Goal: Task Accomplishment & Management: Manage account settings

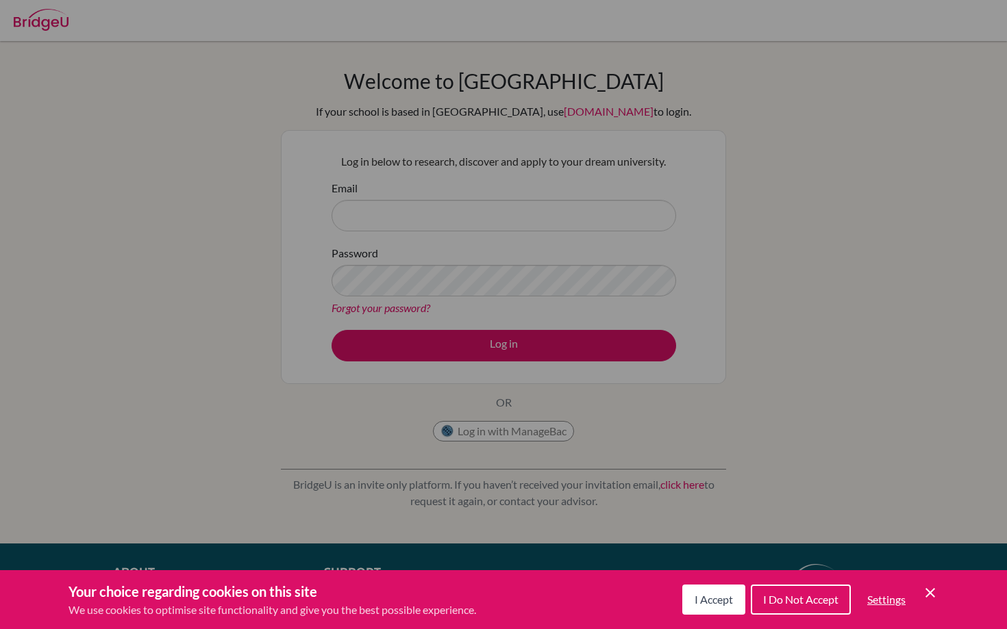
click at [727, 605] on span "I Accept" at bounding box center [713, 599] width 38 height 13
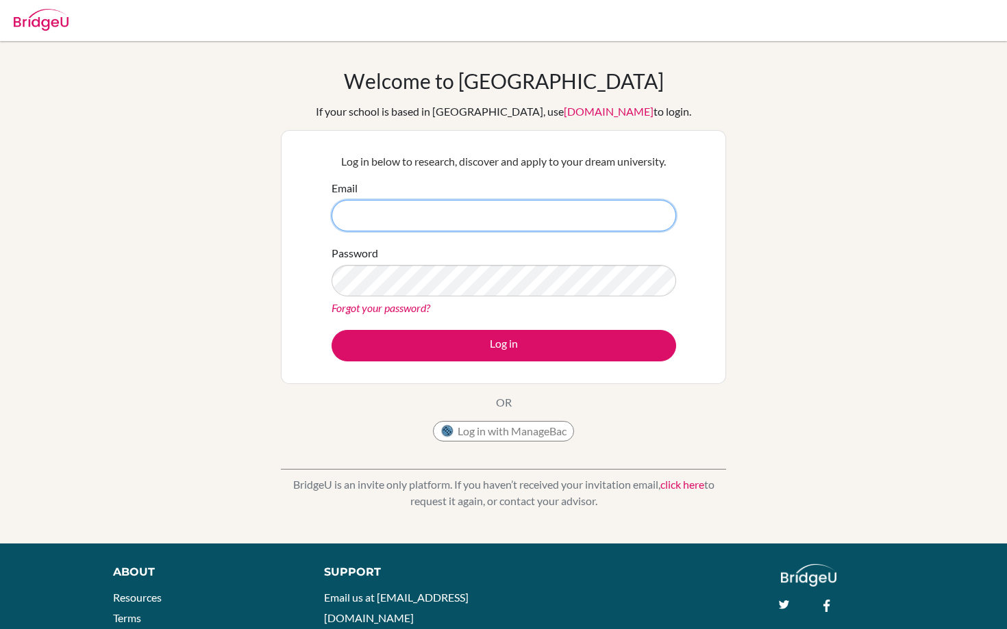
click at [454, 214] on input "Email" at bounding box center [503, 215] width 344 height 31
type input "022neb386@sxc.edu.np"
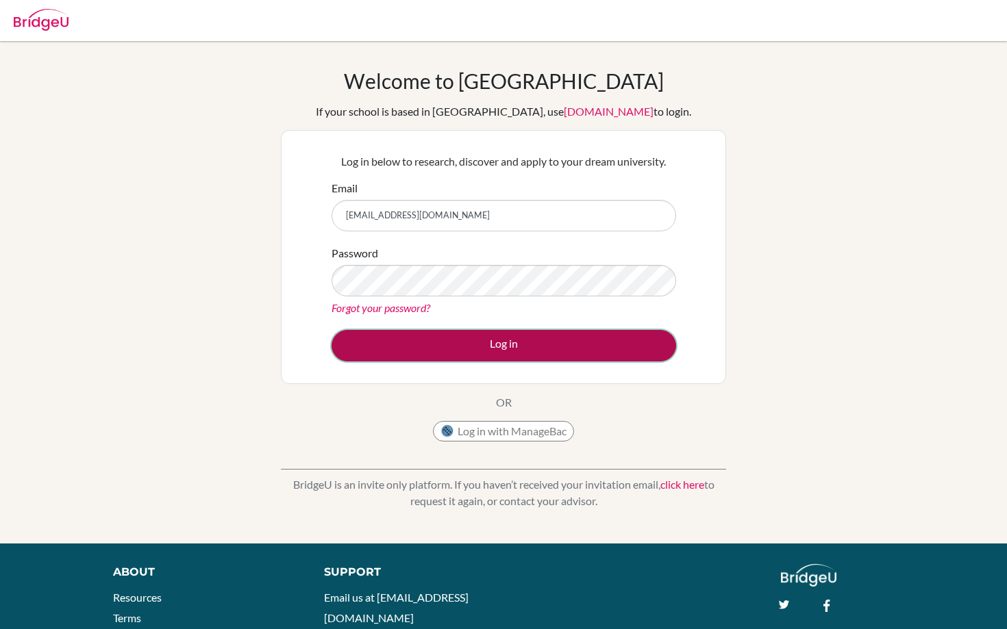
click at [535, 338] on button "Log in" at bounding box center [503, 345] width 344 height 31
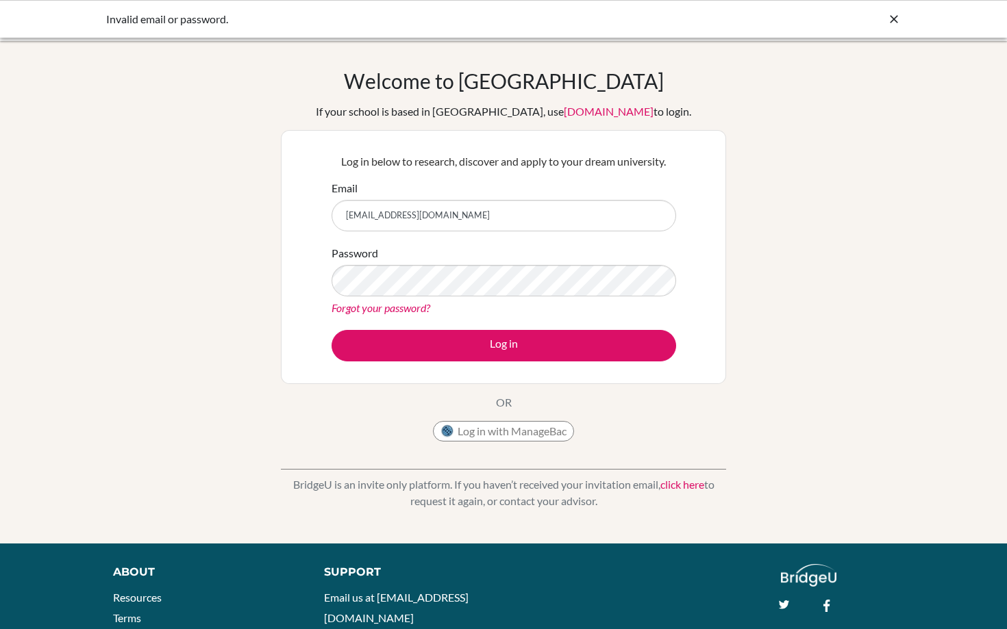
click at [683, 486] on link "click here" at bounding box center [682, 484] width 44 height 13
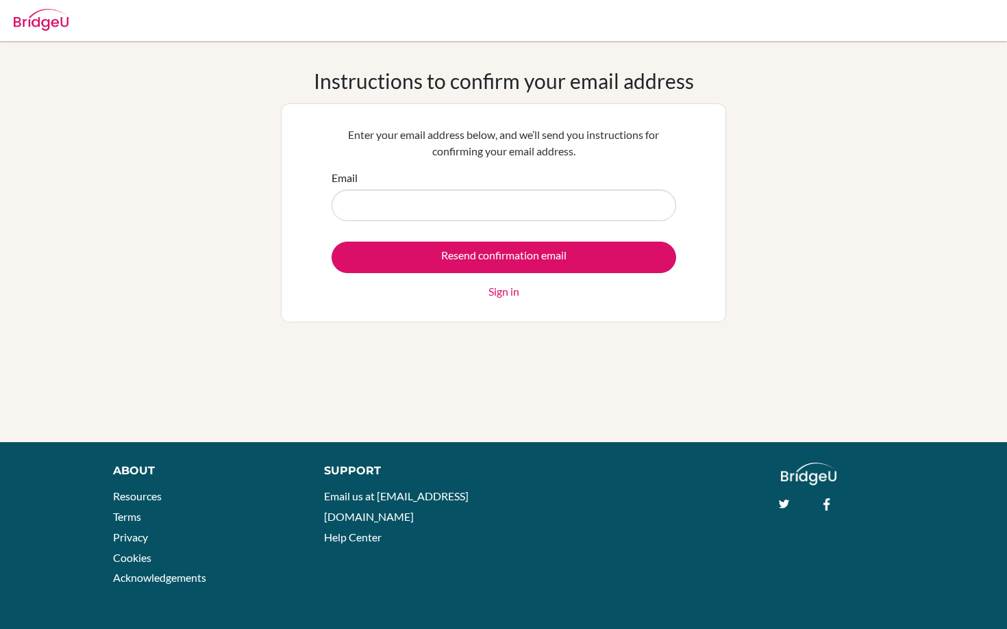
click at [534, 344] on div "Instructions to confirm your email address Enter your email address below, and …" at bounding box center [503, 241] width 445 height 346
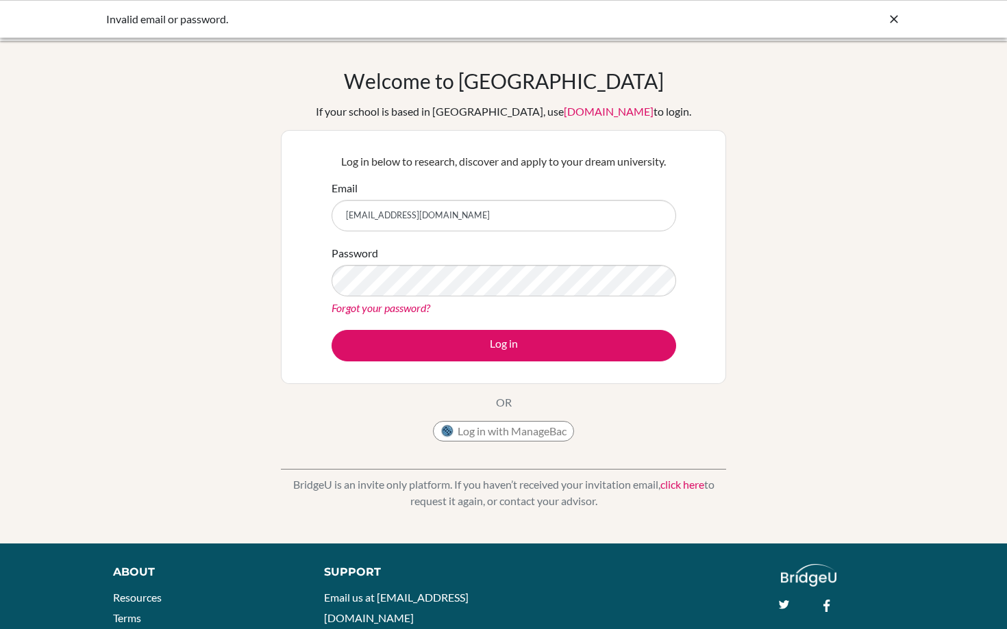
click at [446, 217] on input "[EMAIL_ADDRESS][DOMAIN_NAME]" at bounding box center [503, 215] width 344 height 31
type input "0"
type input "bibekkhanal4422@gmail.com"
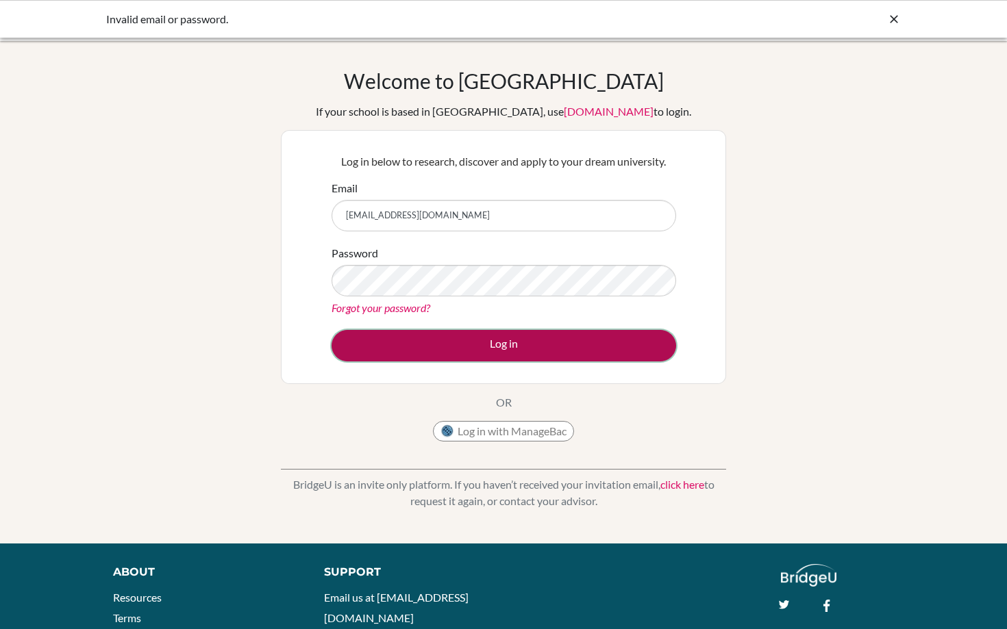
click at [488, 341] on button "Log in" at bounding box center [503, 345] width 344 height 31
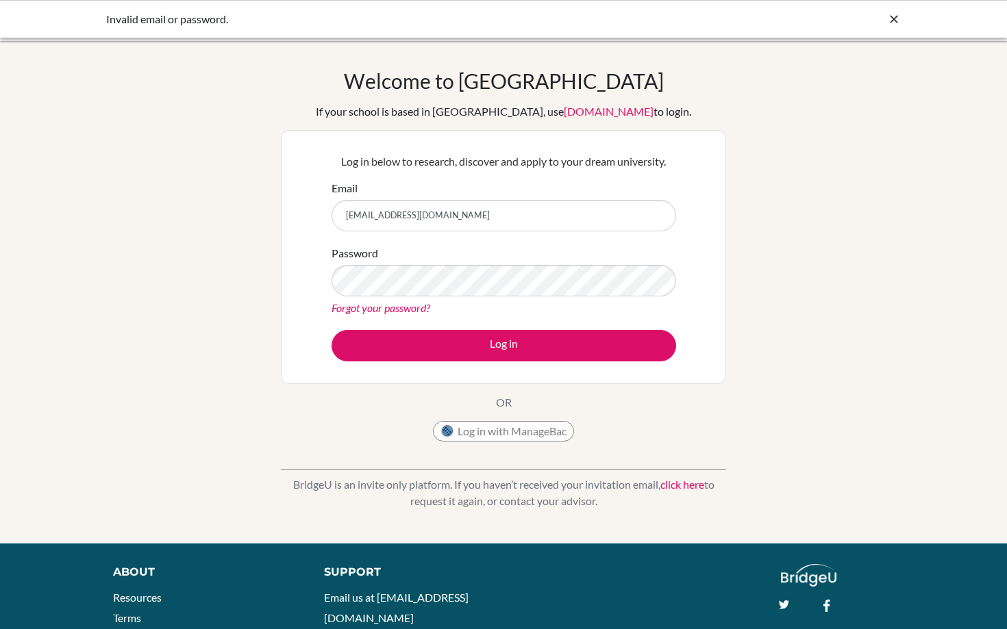
drag, startPoint x: 393, startPoint y: 79, endPoint x: 666, endPoint y: 527, distance: 524.2
click at [666, 527] on div "Welcome to BridgeU If your school is based in China, use app.bridge-u.com.cn to…" at bounding box center [503, 292] width 1007 height 503
copy div "Welcome to BridgeU If your school is based in China, use app.bridge-u.com.cn to…"
click at [633, 426] on div "Welcome to BridgeU If your school is based in China, use app.bridge-u.com.cn to…" at bounding box center [503, 258] width 445 height 380
click at [685, 485] on link "click here" at bounding box center [682, 484] width 44 height 13
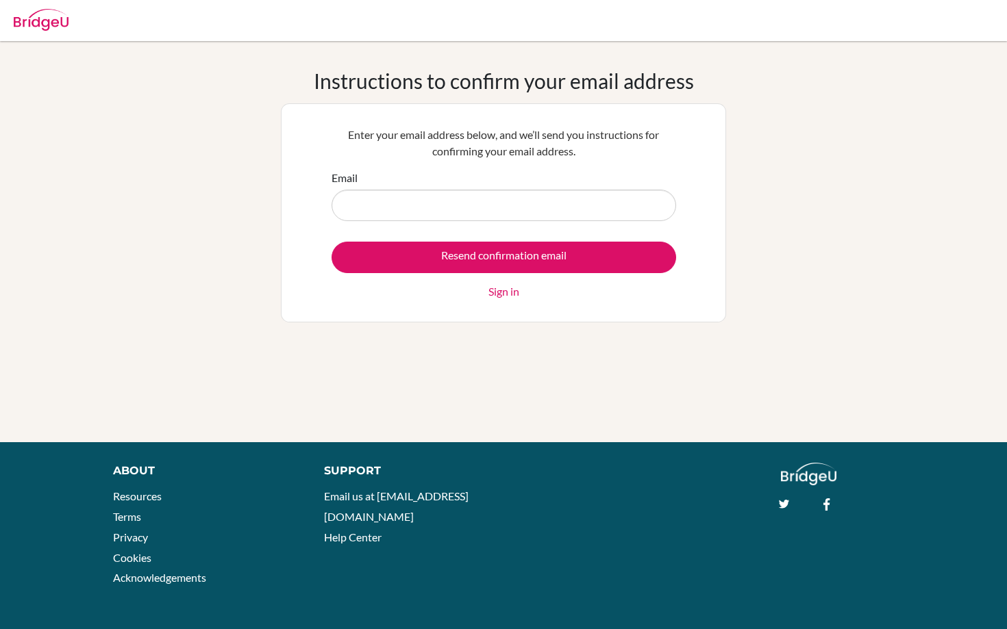
click at [531, 206] on input "Email" at bounding box center [503, 205] width 344 height 31
type input "[EMAIL_ADDRESS][DOMAIN_NAME]"
click at [501, 290] on link "Sign in" at bounding box center [503, 291] width 31 height 16
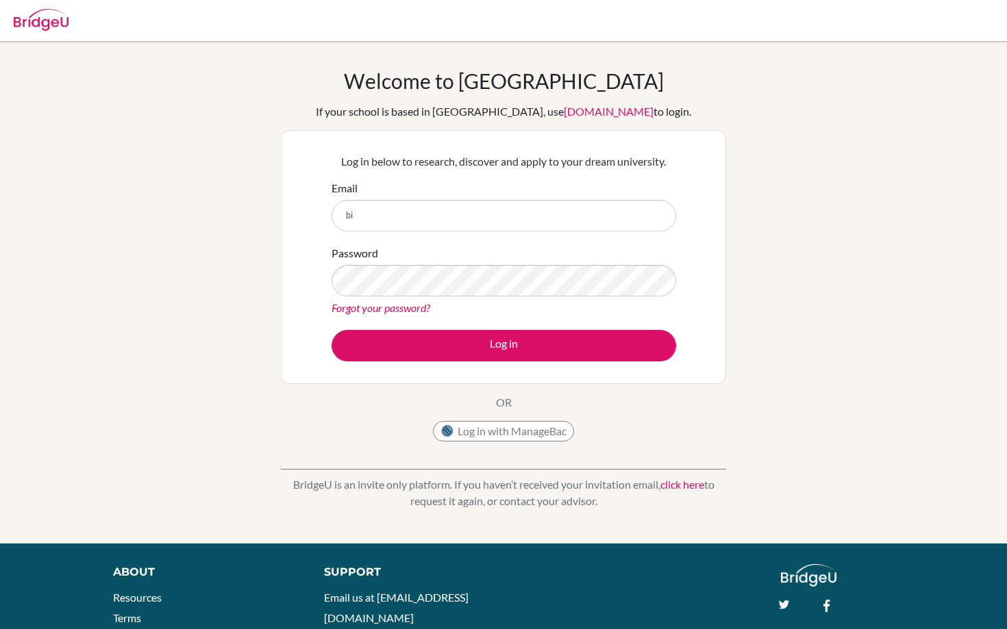
type input "[EMAIL_ADDRESS][DOMAIN_NAME]"
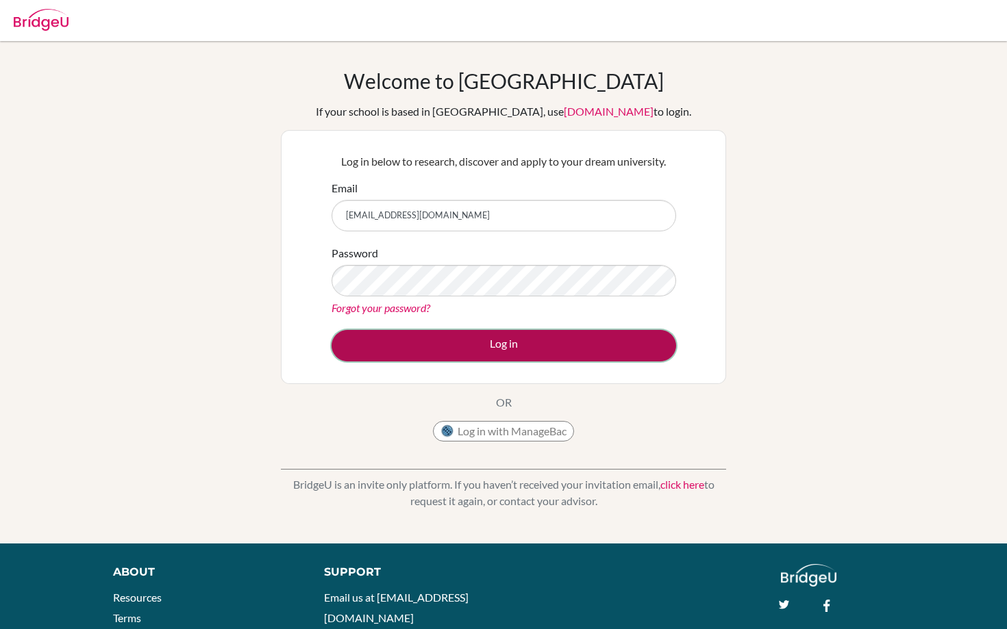
click at [507, 350] on button "Log in" at bounding box center [503, 345] width 344 height 31
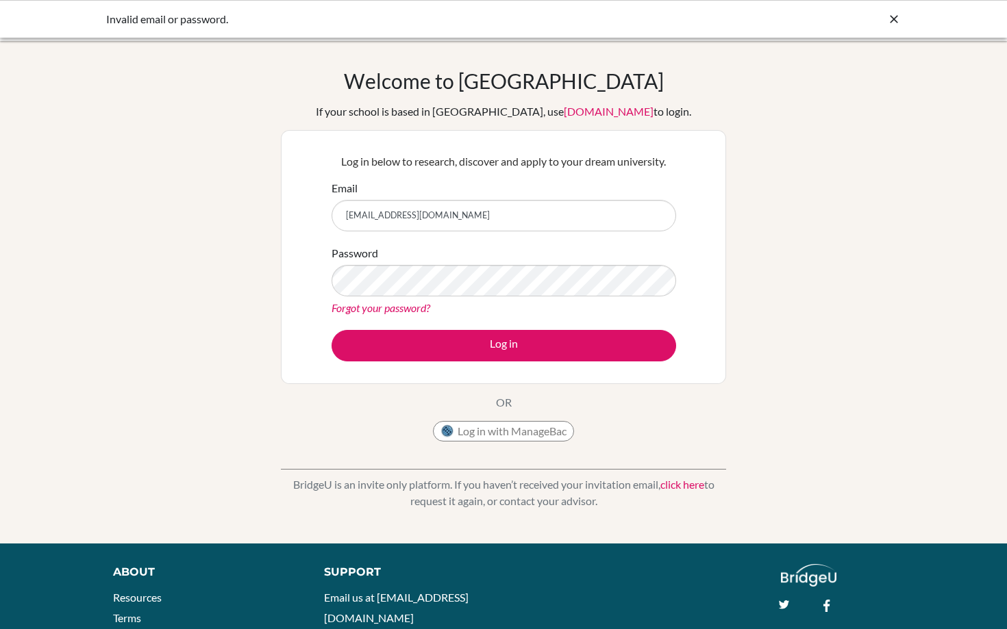
click at [670, 481] on link "click here" at bounding box center [682, 484] width 44 height 13
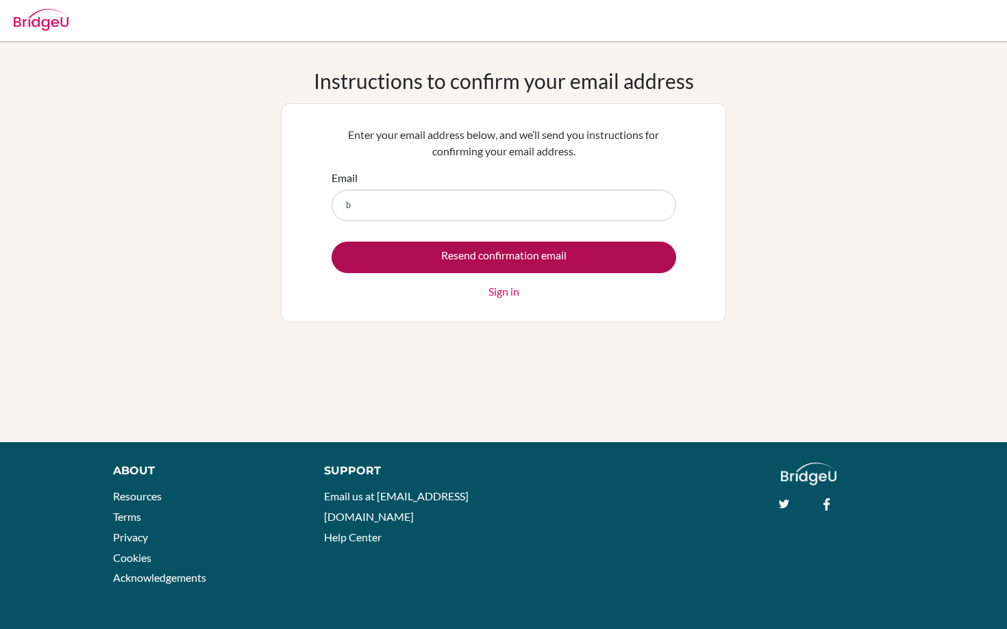
type input "bibekkhanal4422@gmail.com"
click at [511, 250] on input "Resend confirmation email" at bounding box center [503, 257] width 344 height 31
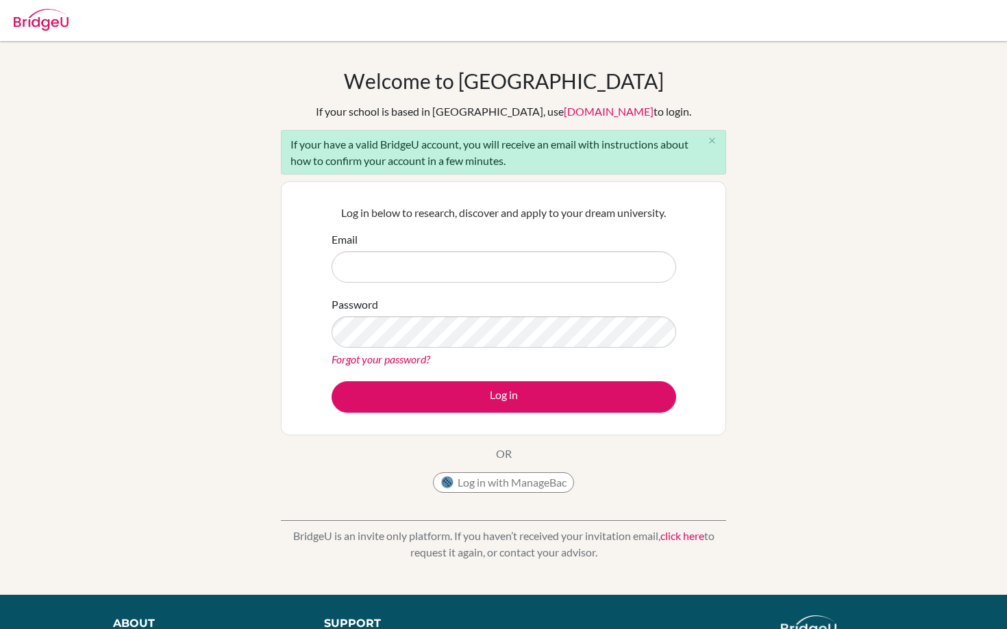
click at [679, 536] on link "click here" at bounding box center [682, 535] width 44 height 13
click at [676, 533] on link "click here" at bounding box center [682, 535] width 44 height 13
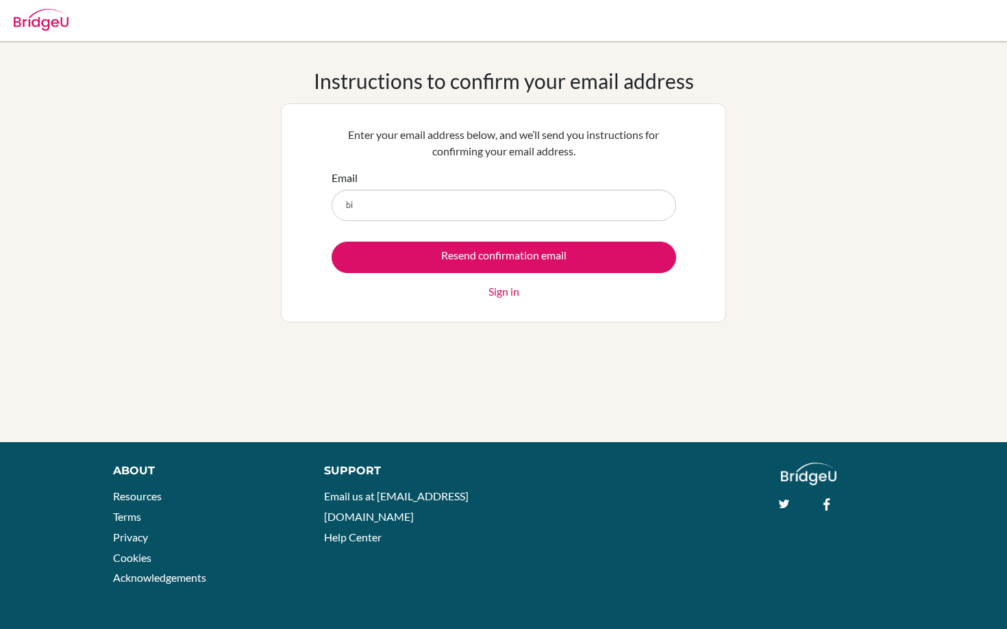
type input "bibekkhanal4422@gmail.com"
click at [502, 288] on link "Sign in" at bounding box center [503, 291] width 31 height 16
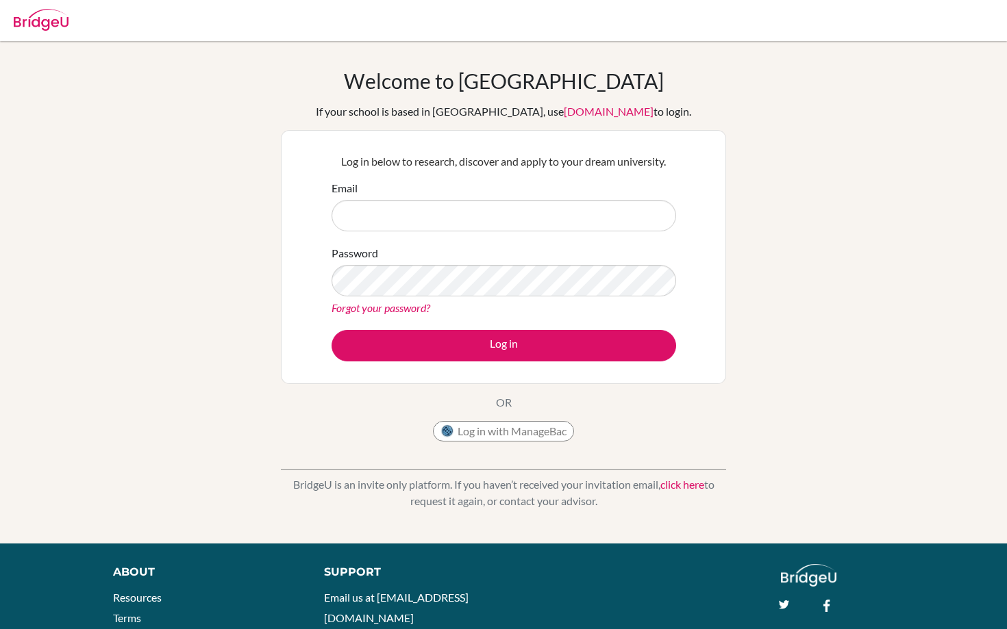
click at [676, 484] on link "click here" at bounding box center [682, 484] width 44 height 13
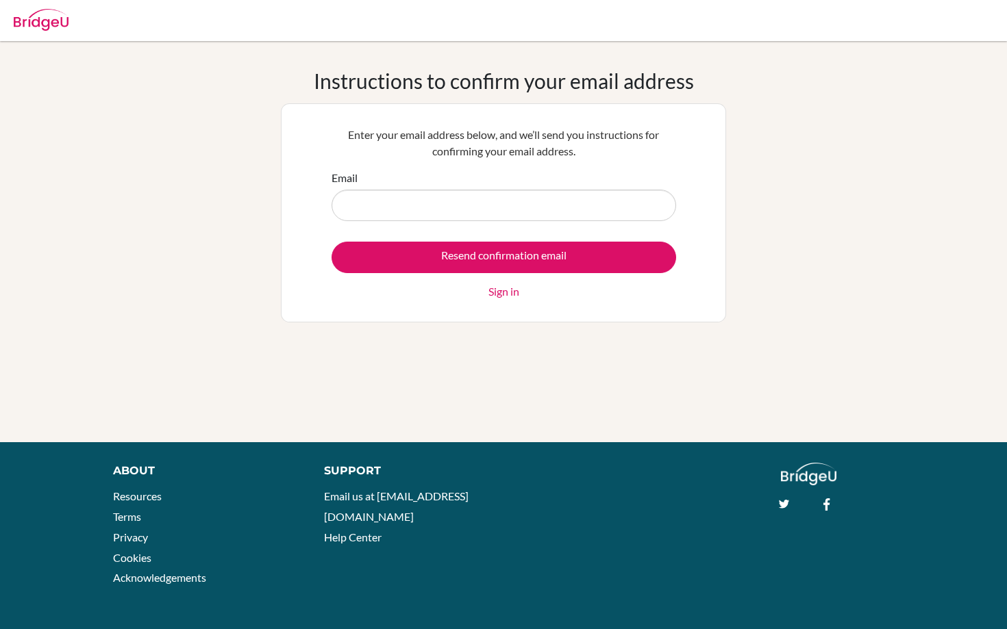
click at [536, 204] on input "Email" at bounding box center [503, 205] width 344 height 31
type input "bibekkhanal4422@gmail.com"
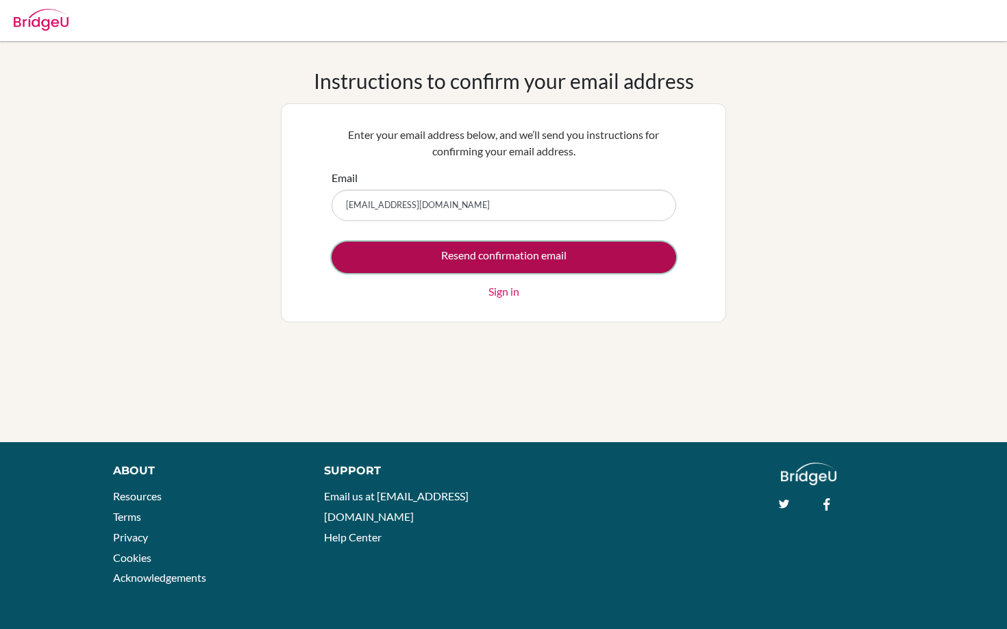
click at [533, 255] on input "Resend confirmation email" at bounding box center [503, 257] width 344 height 31
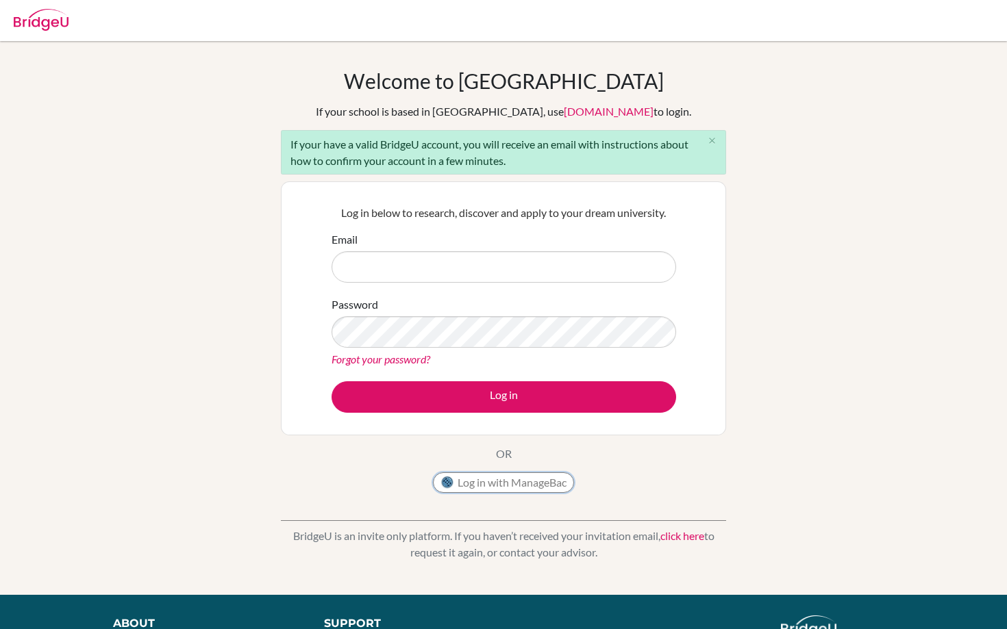
click at [481, 486] on button "Log in with ManageBac" at bounding box center [503, 482] width 141 height 21
click at [472, 483] on button "Log in with ManageBac" at bounding box center [503, 482] width 141 height 21
